Goal: Check status

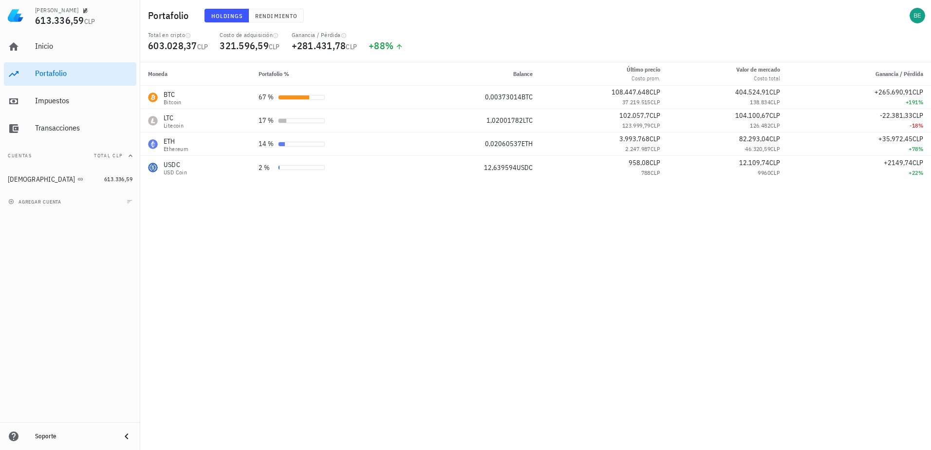
click at [313, 317] on div "Moneda Portafolio % Balance Último precio Costo prom. Valor [PERSON_NAME] Costo…" at bounding box center [535, 256] width 791 height 388
click at [468, 319] on div "Moneda Portafolio % Balance Último precio Costo prom. Valor [PERSON_NAME] Costo…" at bounding box center [535, 256] width 791 height 388
click at [169, 248] on div "Moneda Portafolio % Balance Último precio Costo prom. Valor [PERSON_NAME] Costo…" at bounding box center [535, 256] width 791 height 388
click at [504, 341] on div "Moneda Portafolio % Balance Último precio Costo prom. Valor [PERSON_NAME] Costo…" at bounding box center [535, 256] width 791 height 388
click at [411, 276] on div "Moneda Portafolio % Balance Último precio Costo prom. Valor [PERSON_NAME] Costo…" at bounding box center [535, 256] width 791 height 388
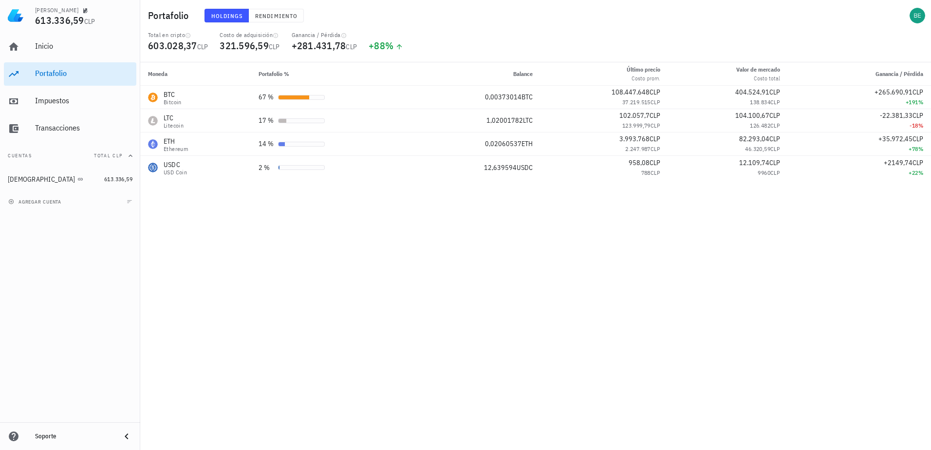
click at [278, 277] on div "Moneda Portafolio % Balance Último precio Costo prom. Valor [PERSON_NAME] Costo…" at bounding box center [535, 256] width 791 height 388
